Goal: Obtain resource: Download file/media

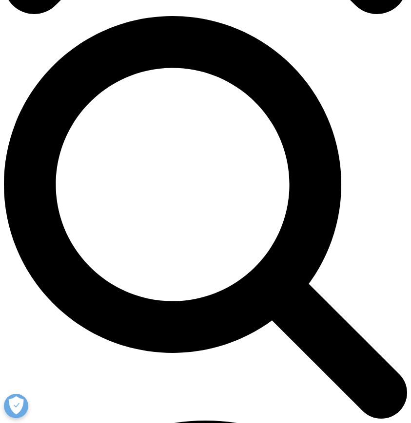
scroll to position [322, 0]
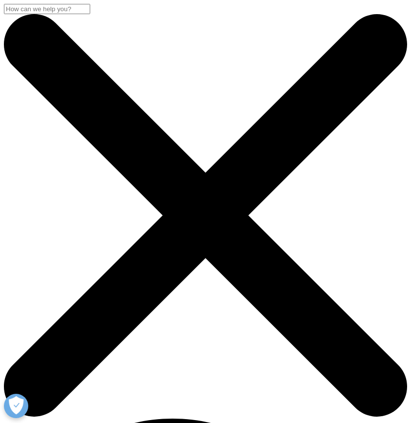
scroll to position [269, 381]
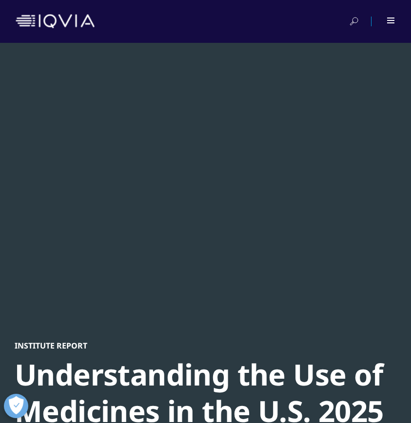
click at [108, 378] on div "Understanding the Use of Medicines in the U.S. 2025" at bounding box center [200, 393] width 370 height 73
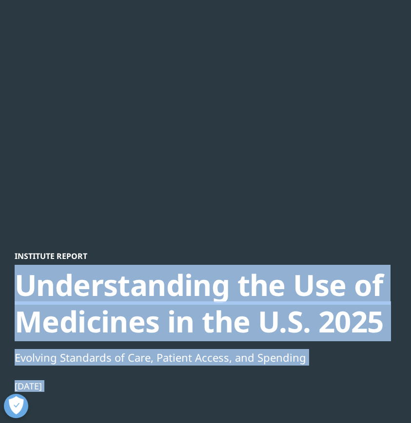
scroll to position [198, 0]
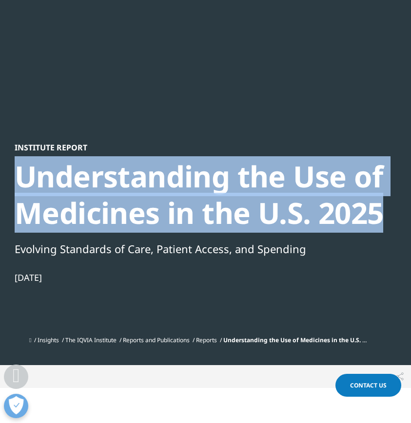
drag, startPoint x: 80, startPoint y: 373, endPoint x: 383, endPoint y: 206, distance: 345.6
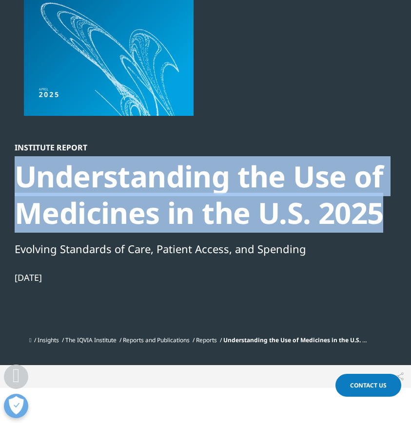
click at [383, 206] on div "Understanding the Use of Medicines in the U.S. 2025" at bounding box center [200, 194] width 370 height 73
copy div "Understanding the Use of Medicines in the U.S. 2025"
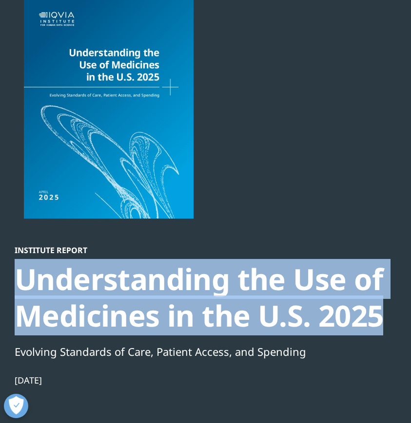
scroll to position [91, 0]
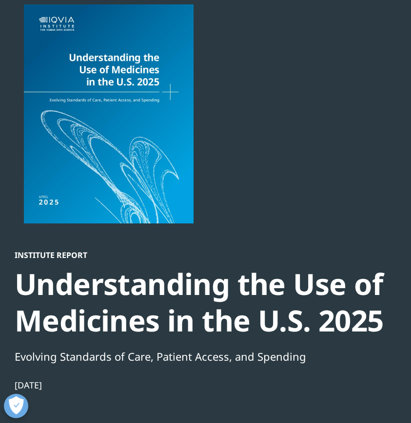
click at [188, 372] on div "Institute Report Understanding the Use of Medicines in the U.S. 2025 Evolving S…" at bounding box center [200, 344] width 370 height 189
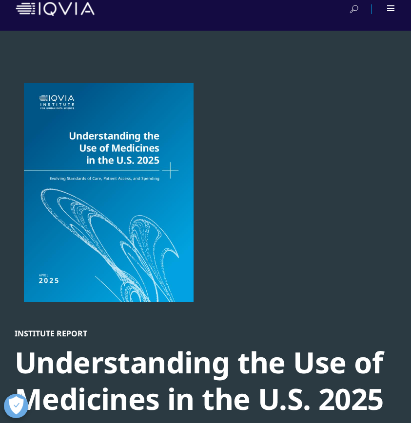
scroll to position [0, 0]
